Goal: Task Accomplishment & Management: Manage account settings

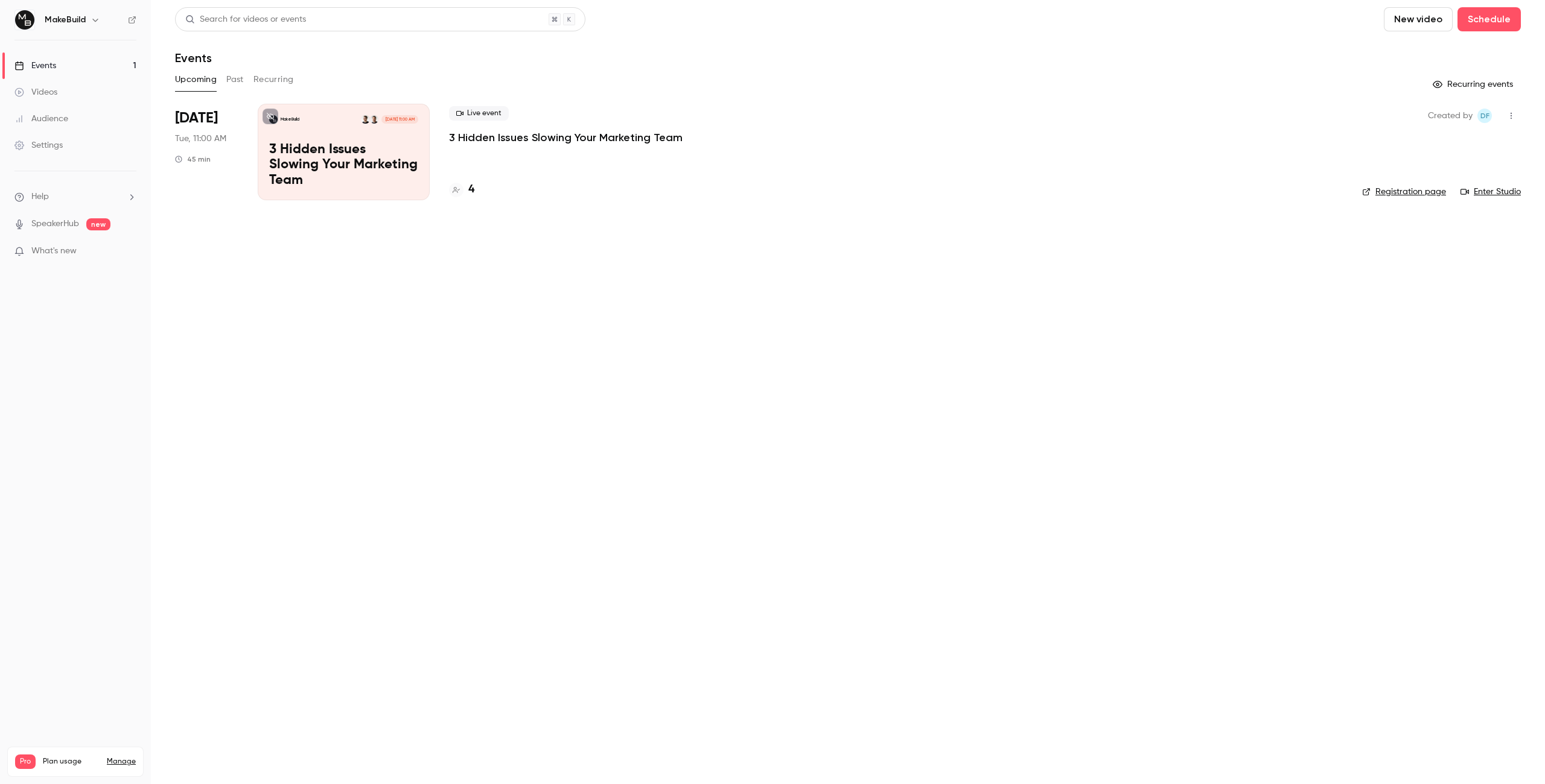
click at [510, 136] on p "3 Hidden Issues Slowing Your Marketing Team" at bounding box center [566, 137] width 233 height 14
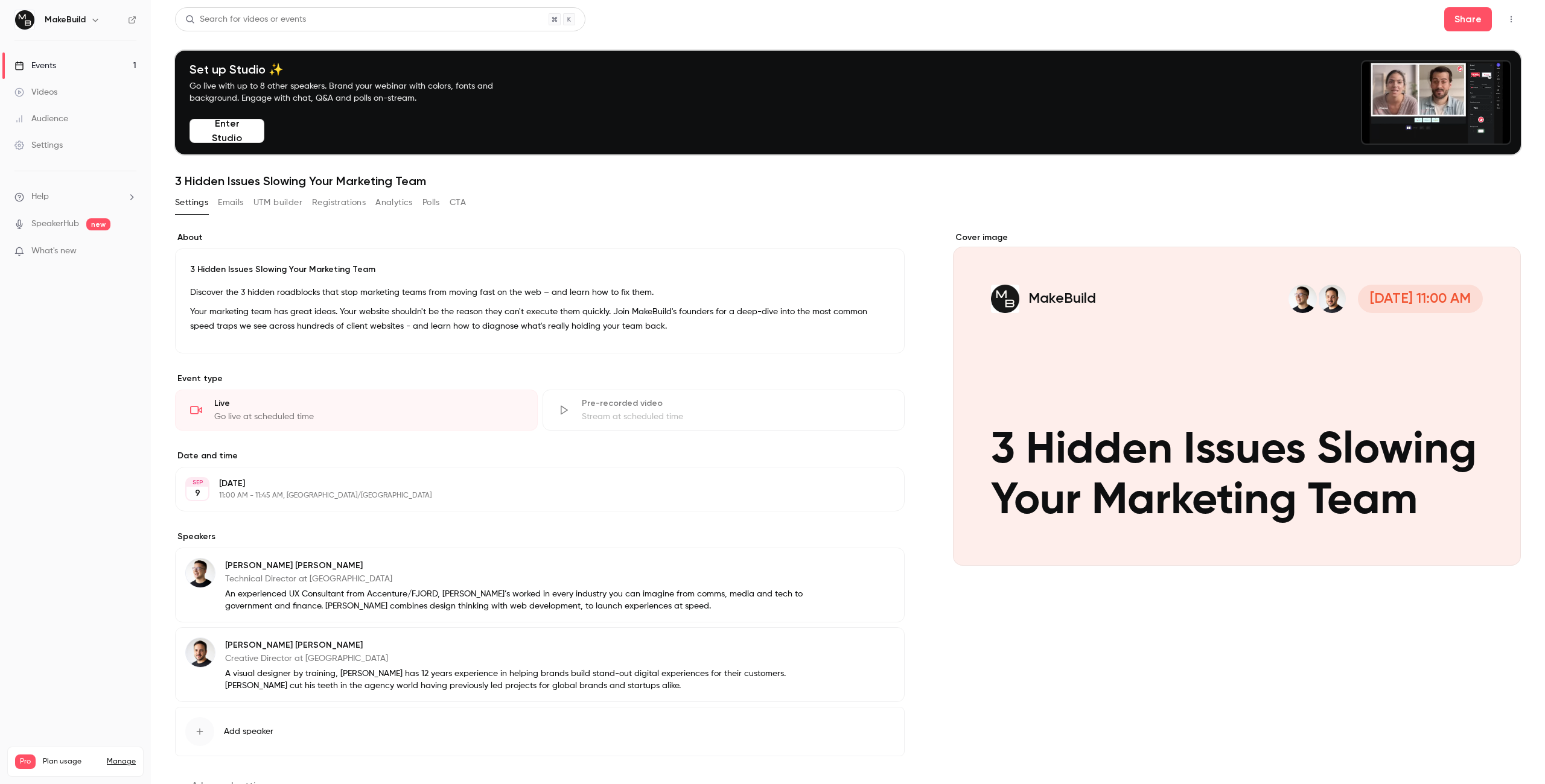
click at [342, 195] on button "Registrations" at bounding box center [338, 202] width 53 height 19
